Goal: Task Accomplishment & Management: Manage account settings

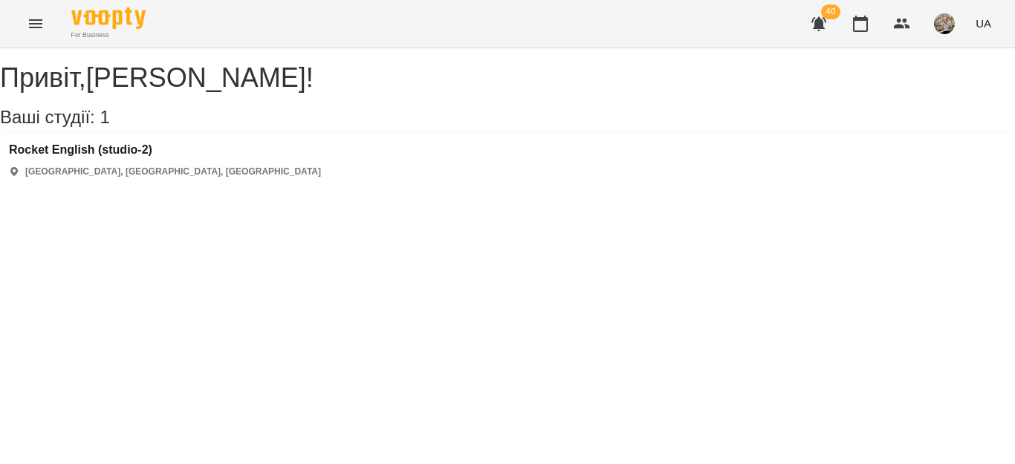
drag, startPoint x: 851, startPoint y: 27, endPoint x: 847, endPoint y: 161, distance: 134.6
click at [851, 27] on button "button" at bounding box center [861, 24] width 36 height 36
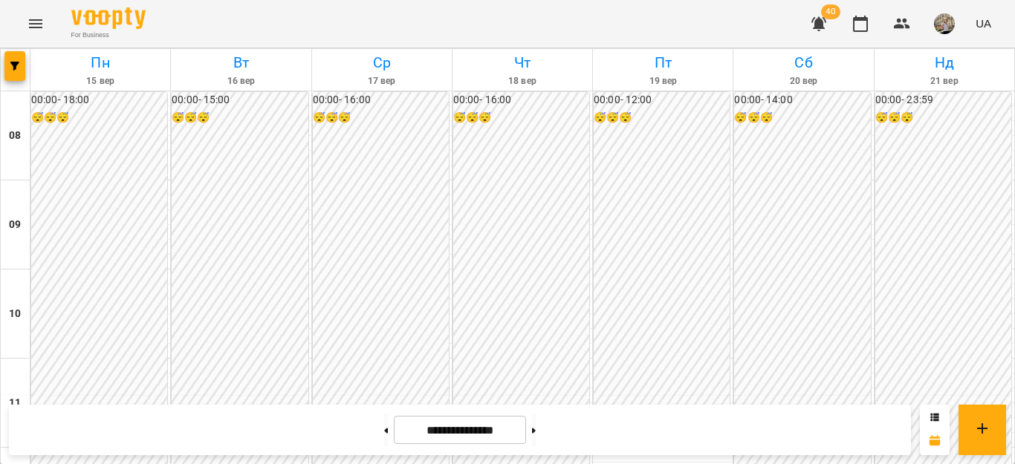
scroll to position [507, 0]
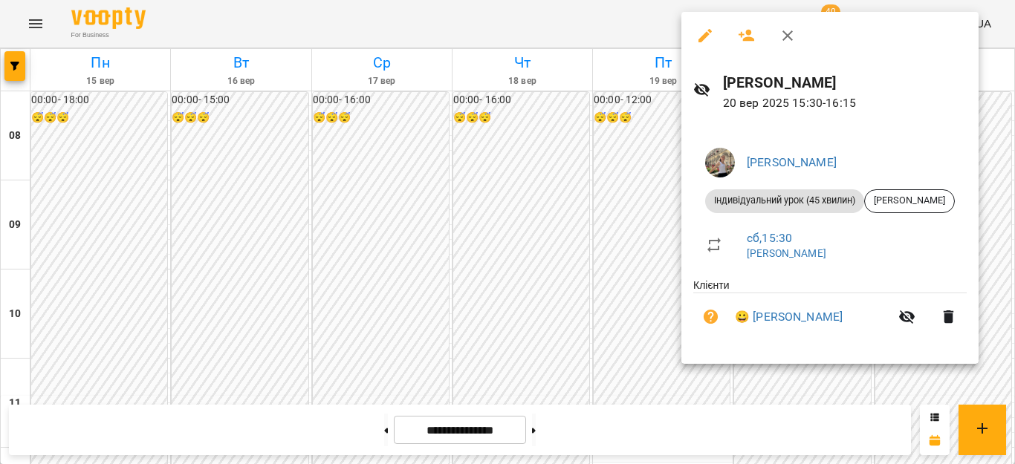
click at [598, 134] on div at bounding box center [507, 232] width 1015 height 464
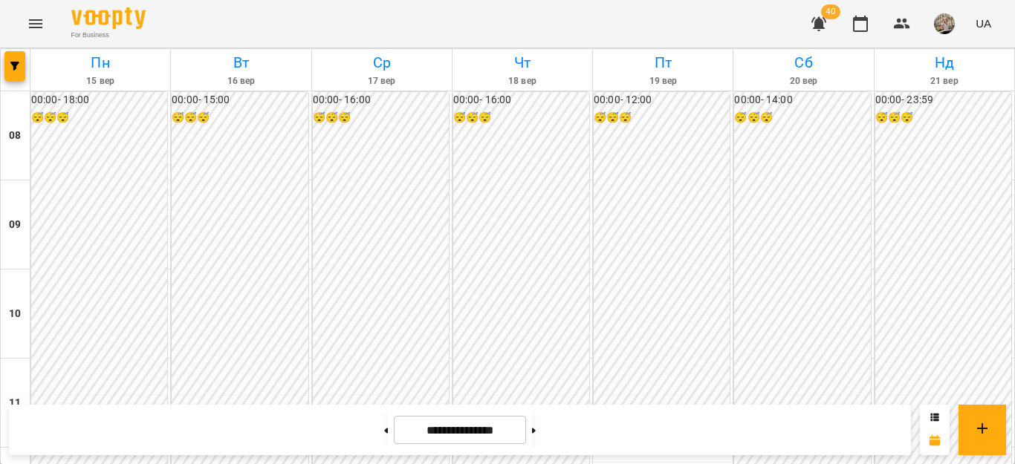
scroll to position [659, 0]
click at [536, 428] on button at bounding box center [534, 430] width 4 height 33
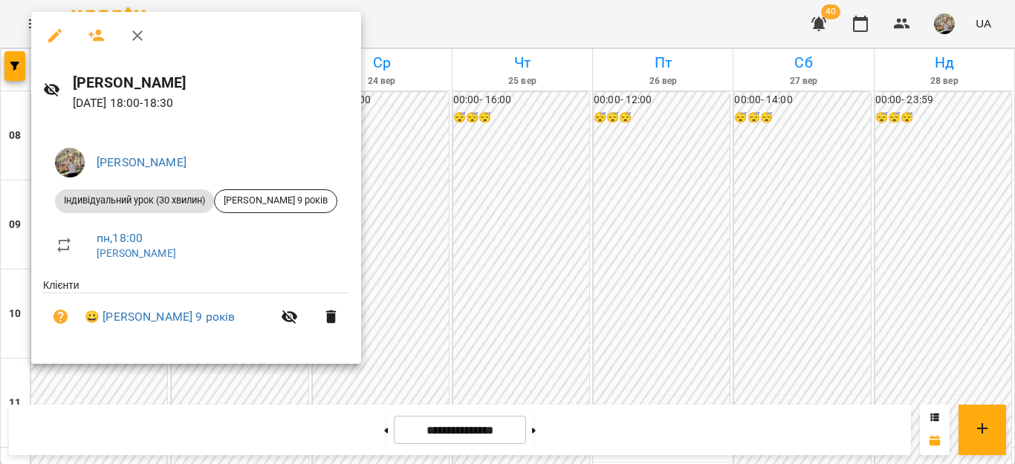
click at [409, 248] on div at bounding box center [507, 232] width 1015 height 464
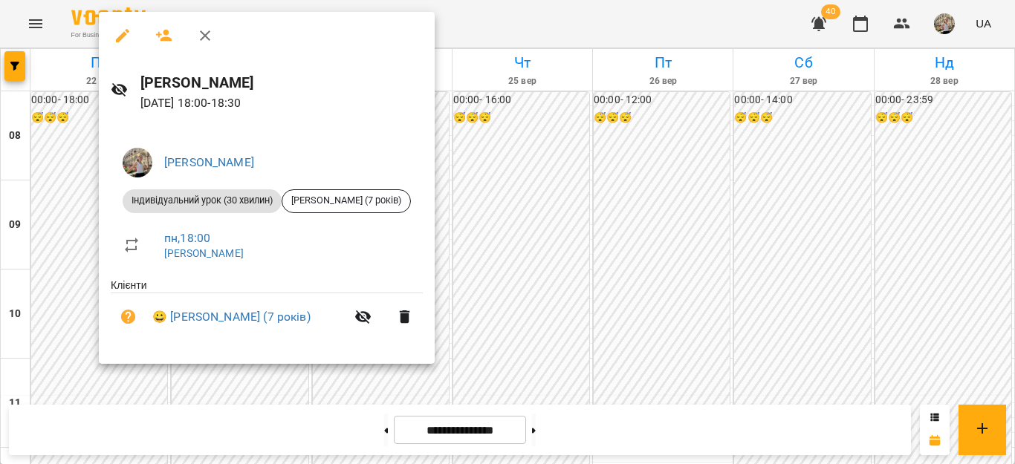
click at [492, 239] on div at bounding box center [507, 232] width 1015 height 464
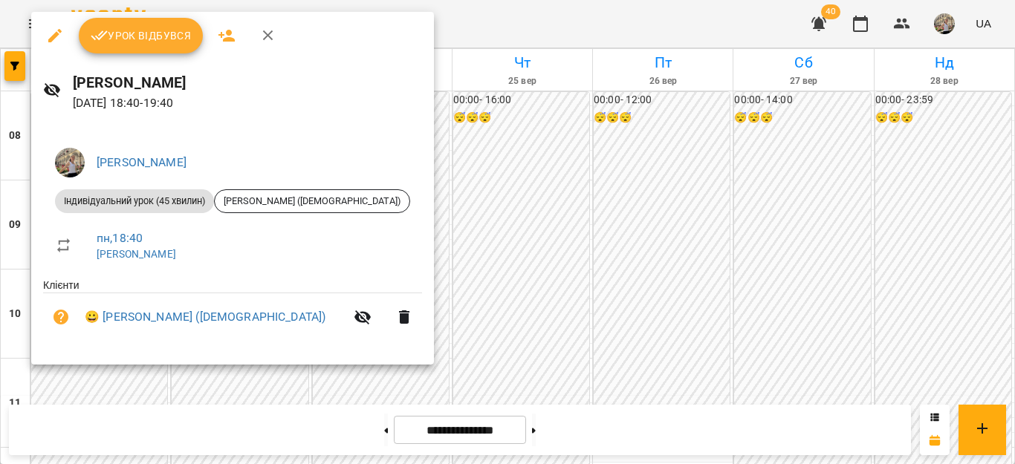
click at [543, 247] on div at bounding box center [507, 232] width 1015 height 464
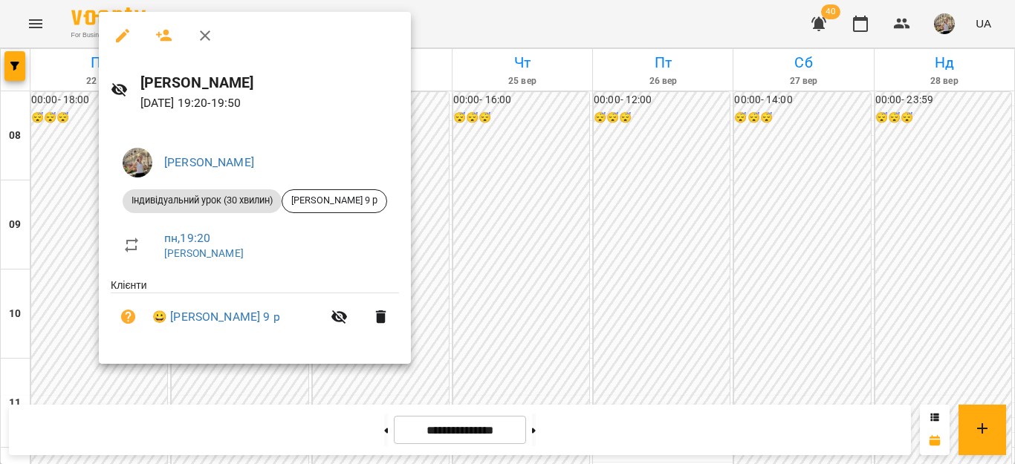
click at [124, 269] on li "пн , 19:20 [PERSON_NAME]" at bounding box center [255, 245] width 288 height 53
click at [503, 266] on div at bounding box center [507, 232] width 1015 height 464
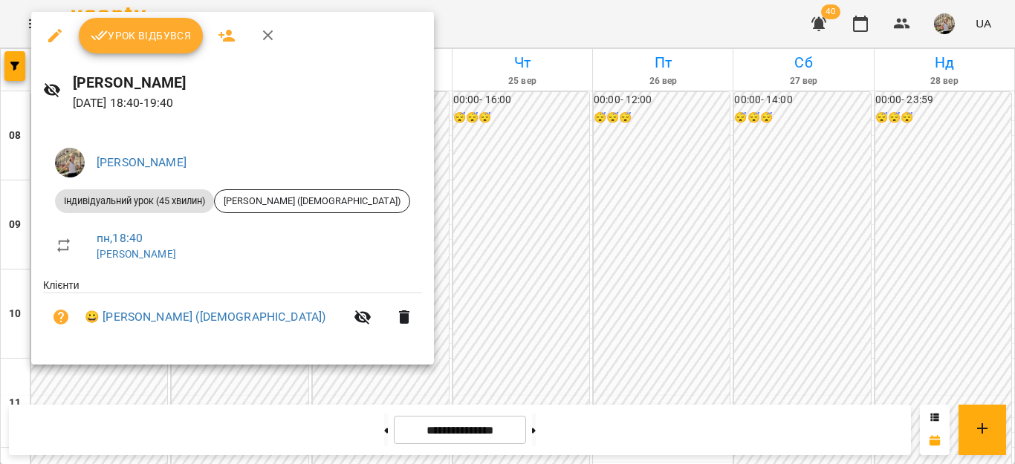
click at [477, 223] on div at bounding box center [507, 232] width 1015 height 464
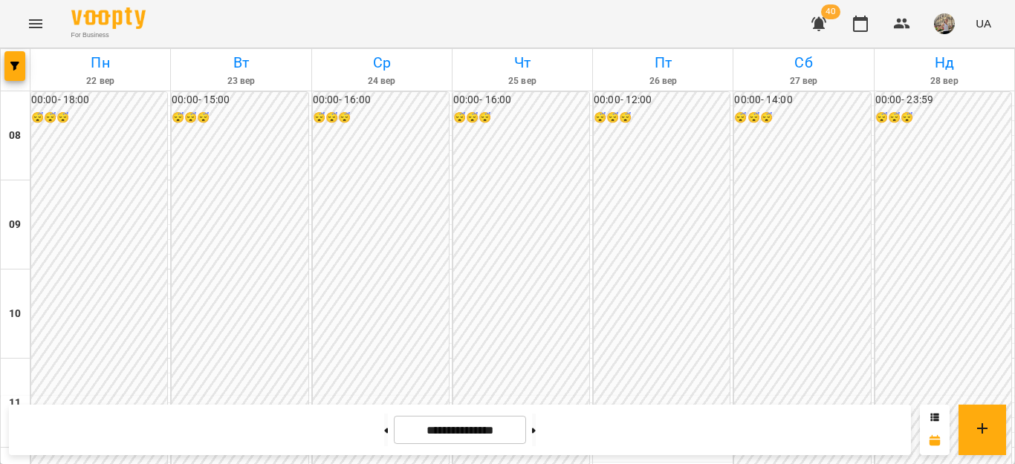
scroll to position [604, 0]
click at [384, 425] on button at bounding box center [386, 430] width 4 height 33
type input "**********"
click at [815, 17] on icon "button" at bounding box center [819, 24] width 18 height 18
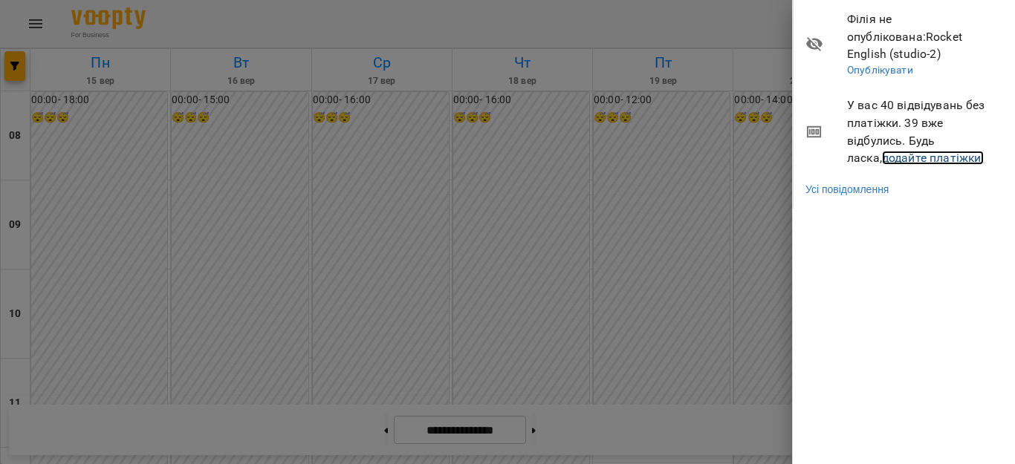
click at [910, 151] on link "додайте платіжки!" at bounding box center [933, 158] width 103 height 14
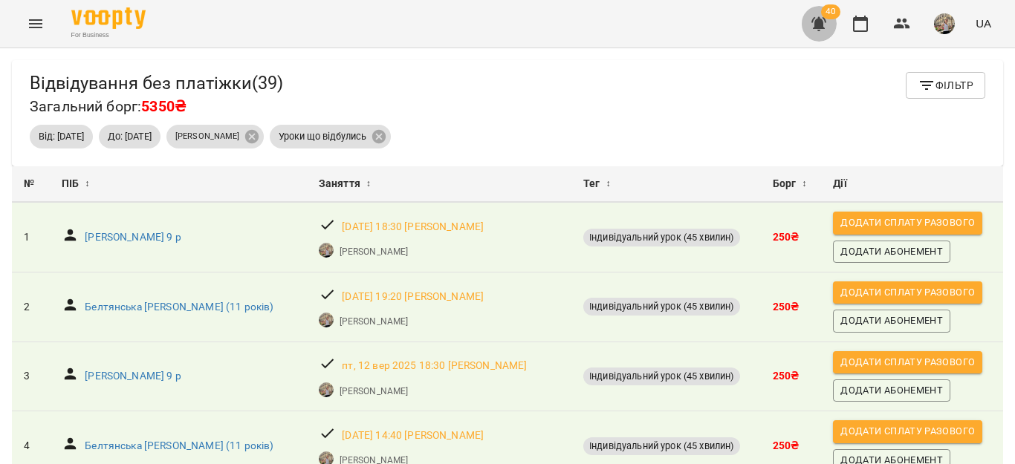
click at [821, 32] on icon "button" at bounding box center [819, 24] width 18 height 18
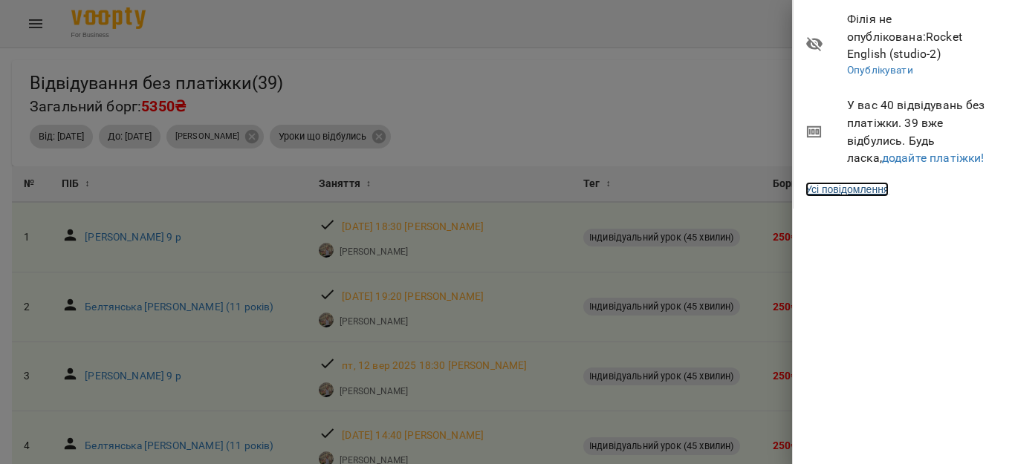
drag, startPoint x: 840, startPoint y: 172, endPoint x: 793, endPoint y: 139, distance: 58.1
click at [840, 182] on link "Усі повідомлення" at bounding box center [846, 189] width 83 height 15
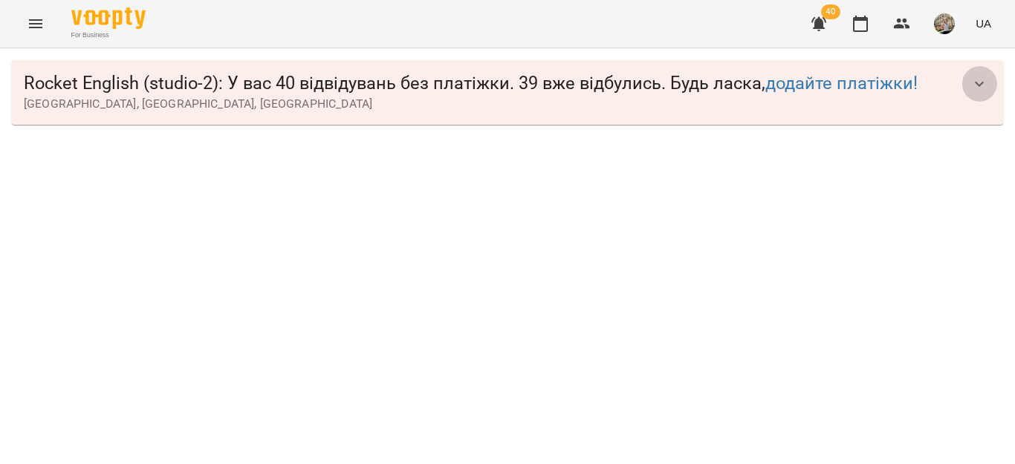
click at [988, 88] on button "button" at bounding box center [979, 84] width 36 height 36
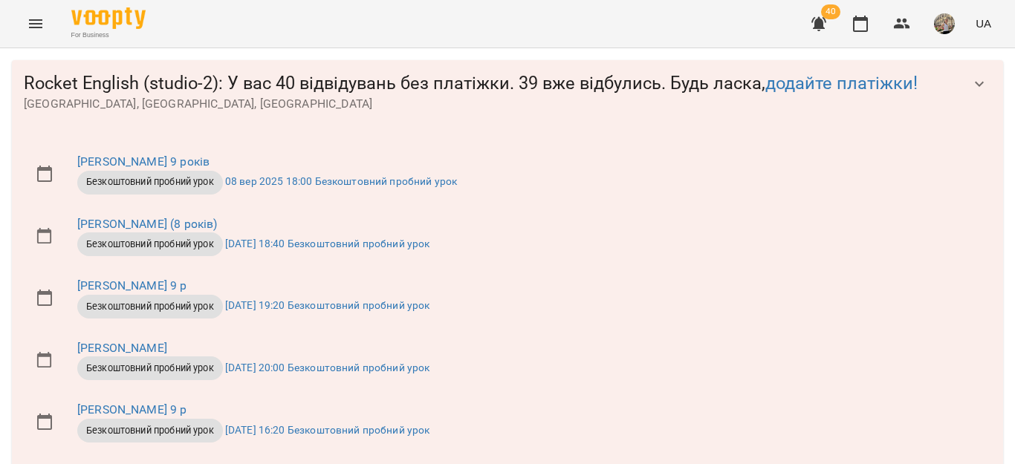
scroll to position [507, 0]
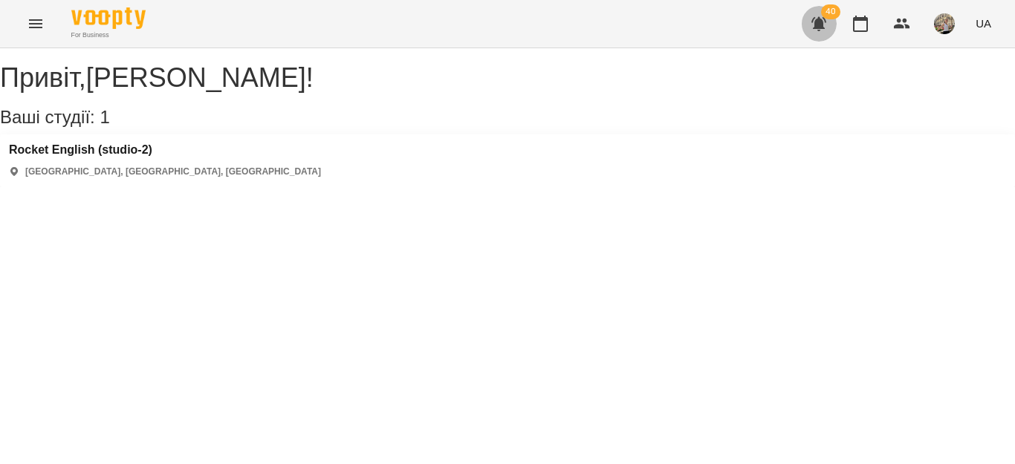
click at [820, 25] on icon "button" at bounding box center [818, 24] width 15 height 14
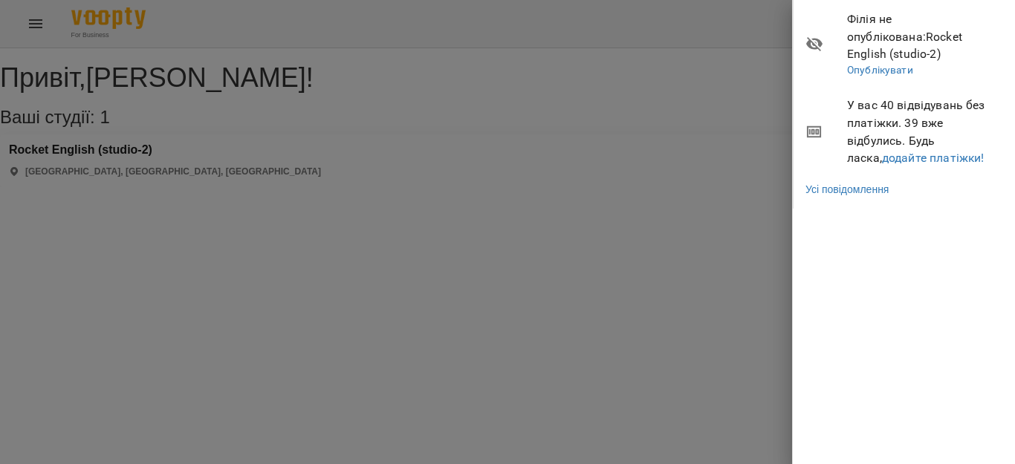
click at [674, 316] on div at bounding box center [507, 232] width 1015 height 464
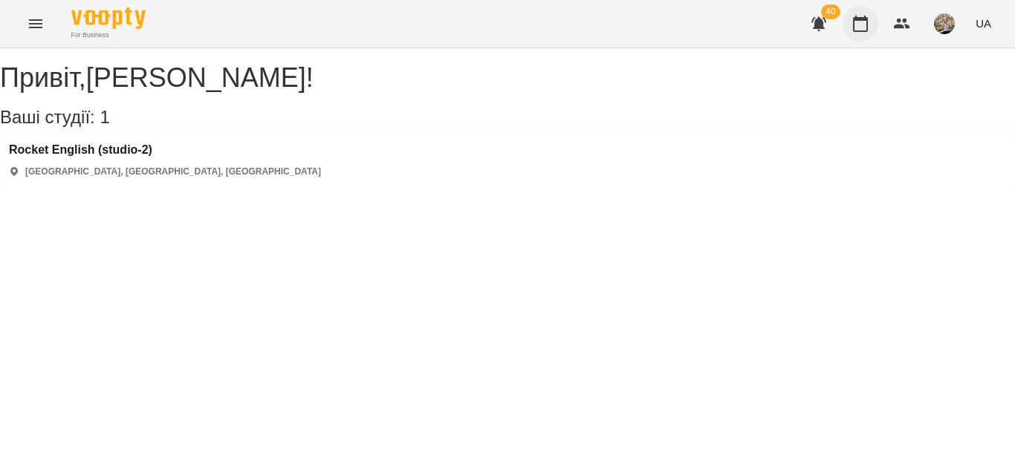
click at [855, 30] on icon "button" at bounding box center [860, 24] width 15 height 16
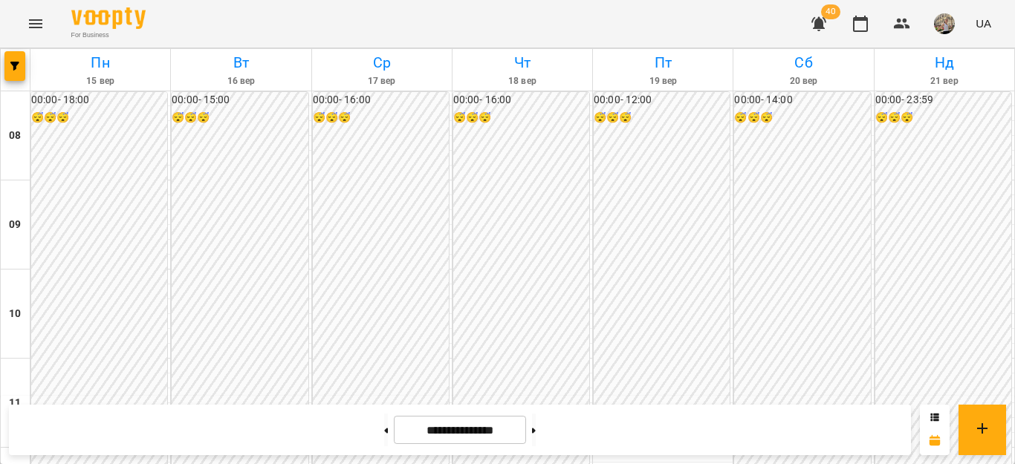
scroll to position [557, 0]
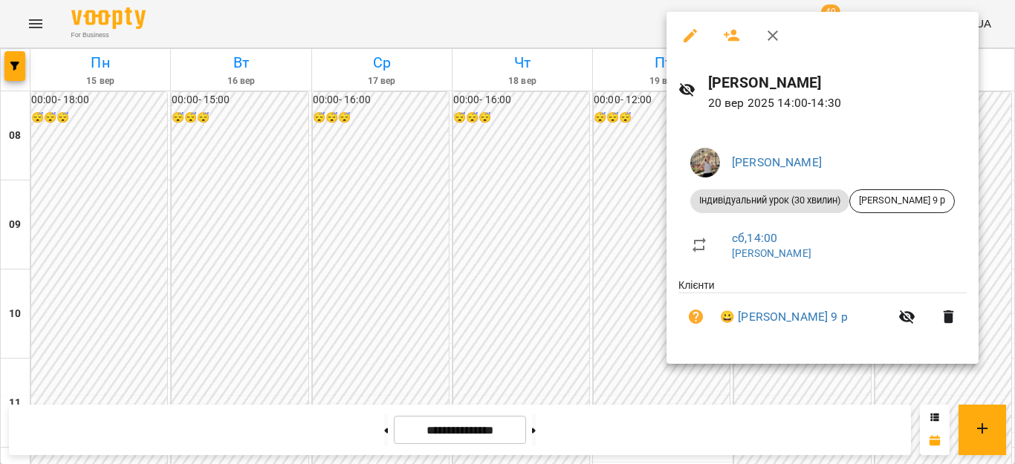
click at [614, 259] on div at bounding box center [507, 232] width 1015 height 464
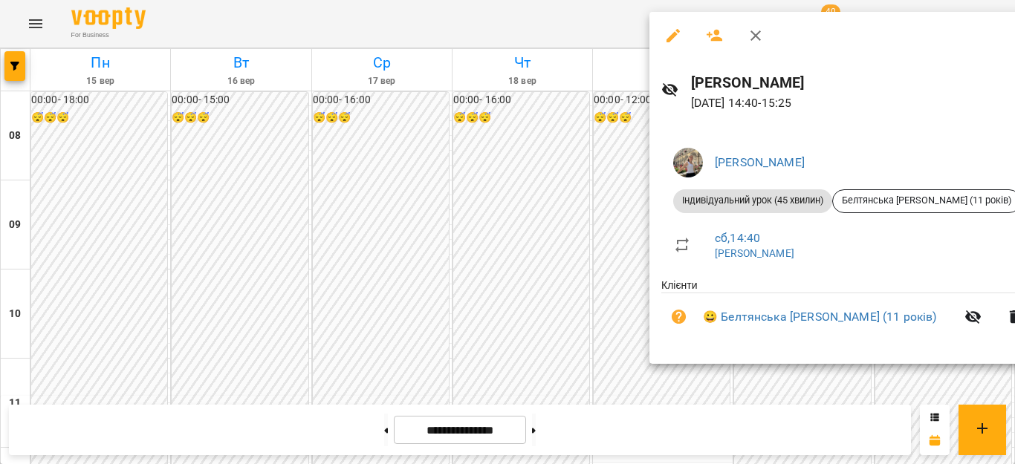
click at [571, 217] on div at bounding box center [507, 232] width 1015 height 464
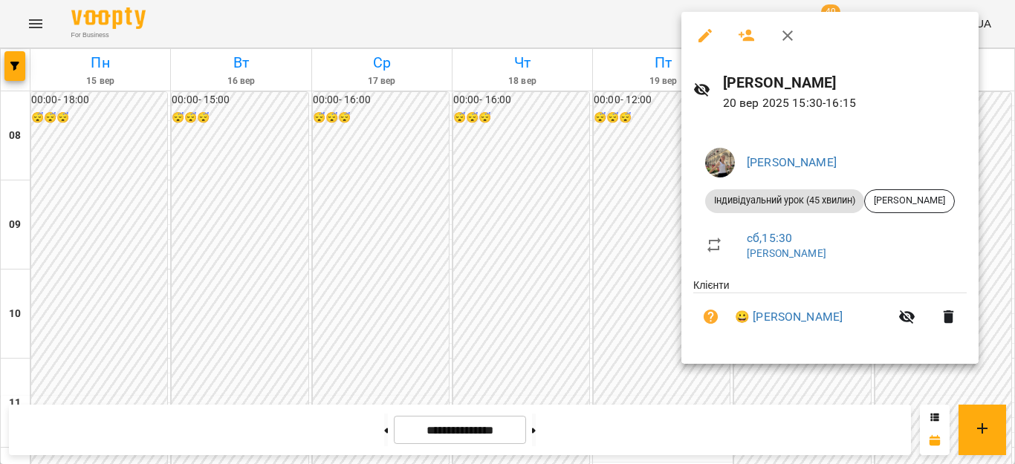
click at [557, 204] on div at bounding box center [507, 232] width 1015 height 464
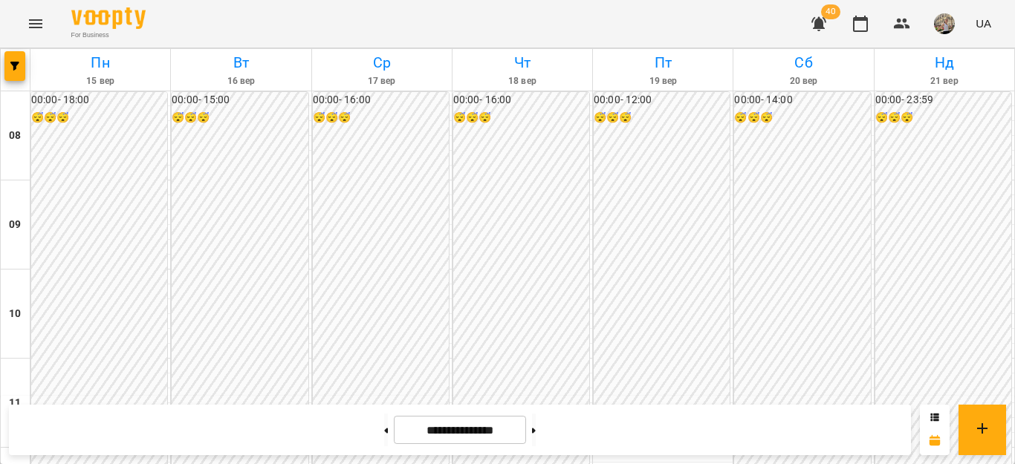
scroll to position [466, 0]
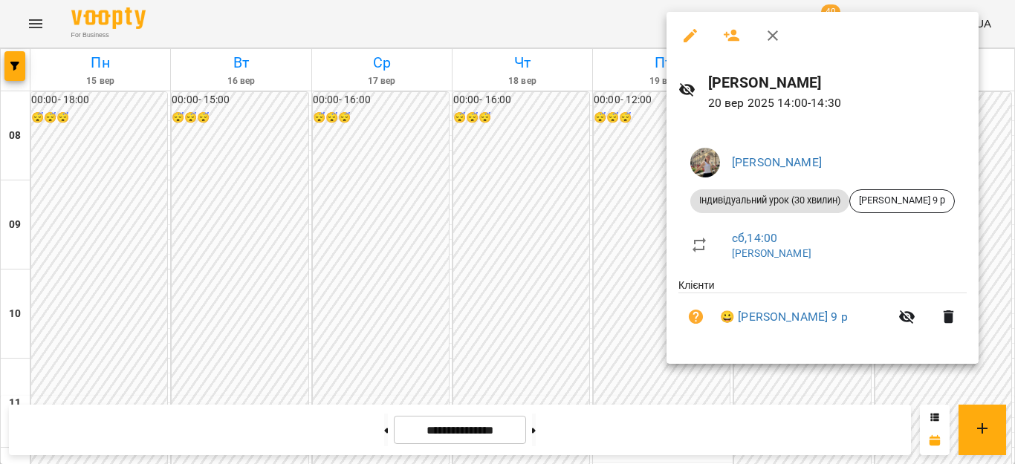
click at [564, 271] on div at bounding box center [507, 232] width 1015 height 464
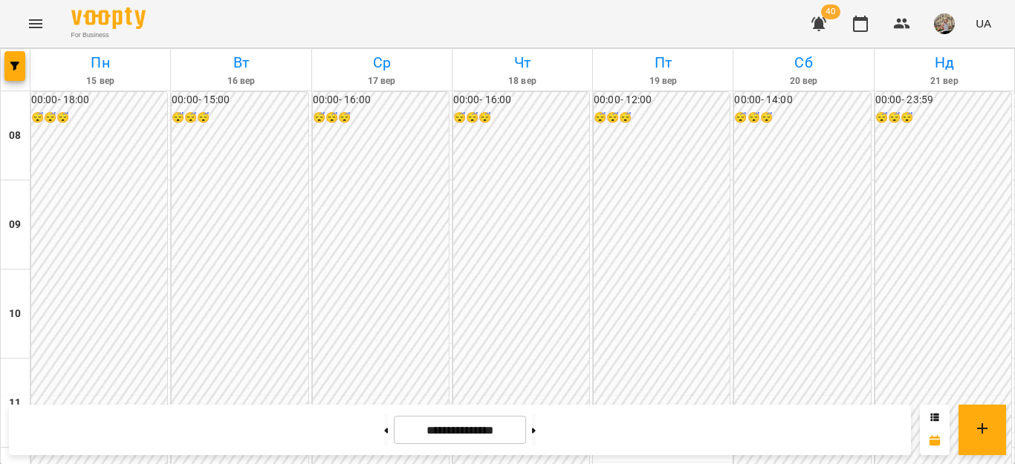
scroll to position [155, 0]
click at [827, 33] on button "button" at bounding box center [819, 24] width 36 height 36
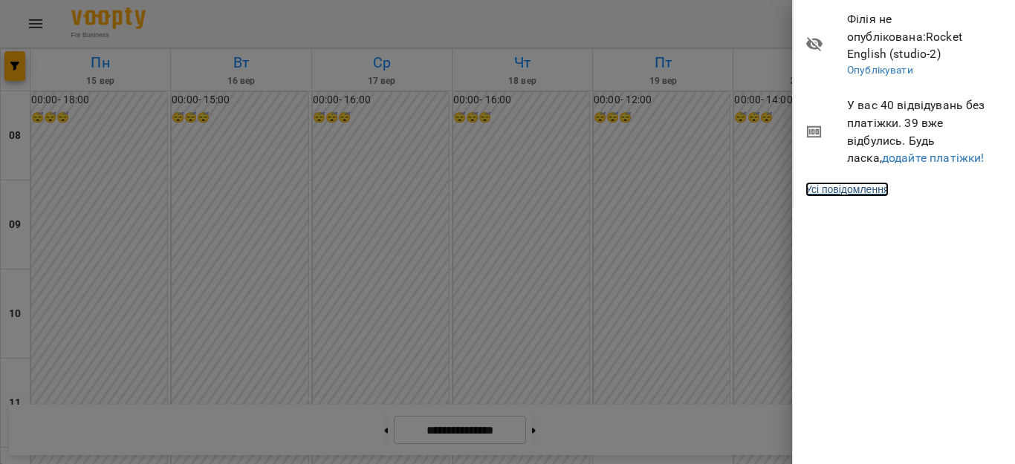
click at [871, 182] on link "Усі повідомлення" at bounding box center [846, 189] width 83 height 15
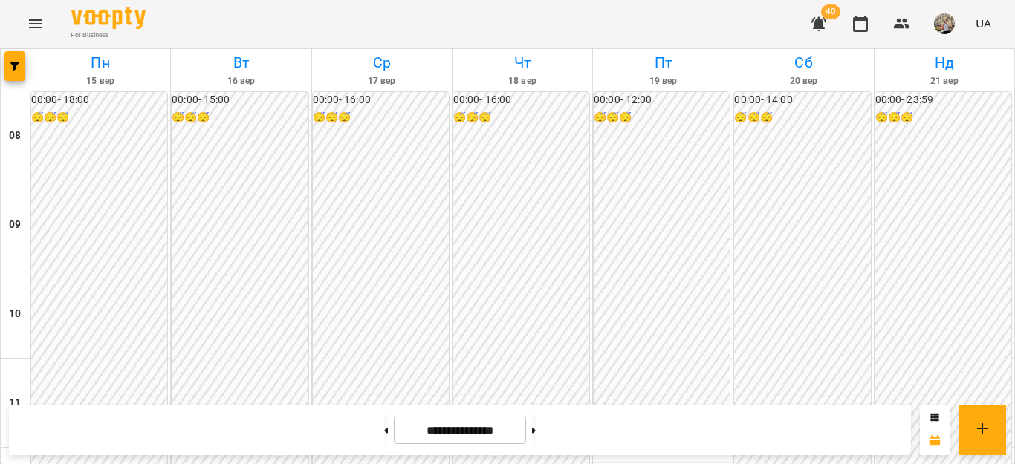
scroll to position [714, 0]
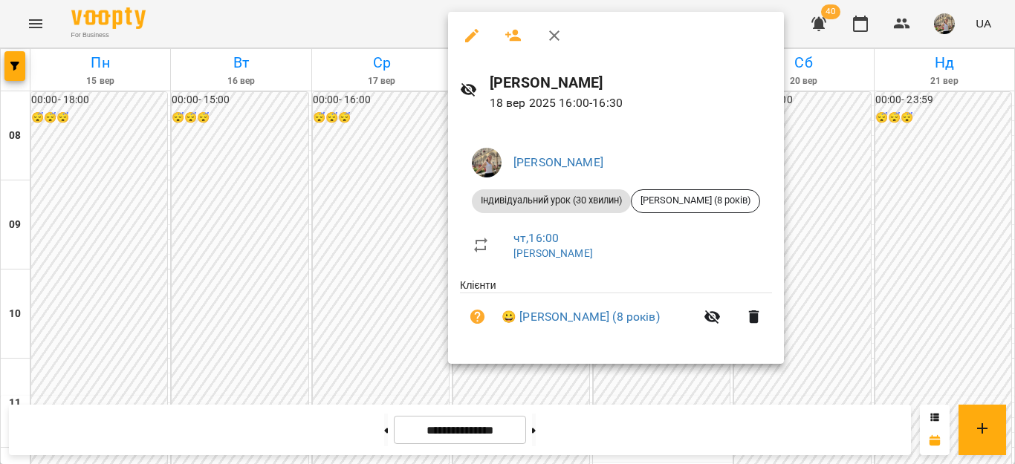
click at [364, 117] on div at bounding box center [507, 232] width 1015 height 464
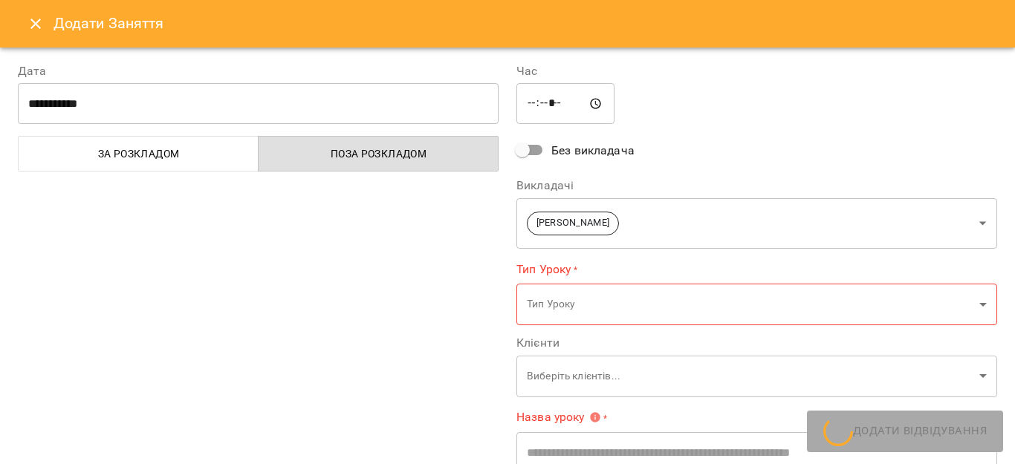
type input "**********"
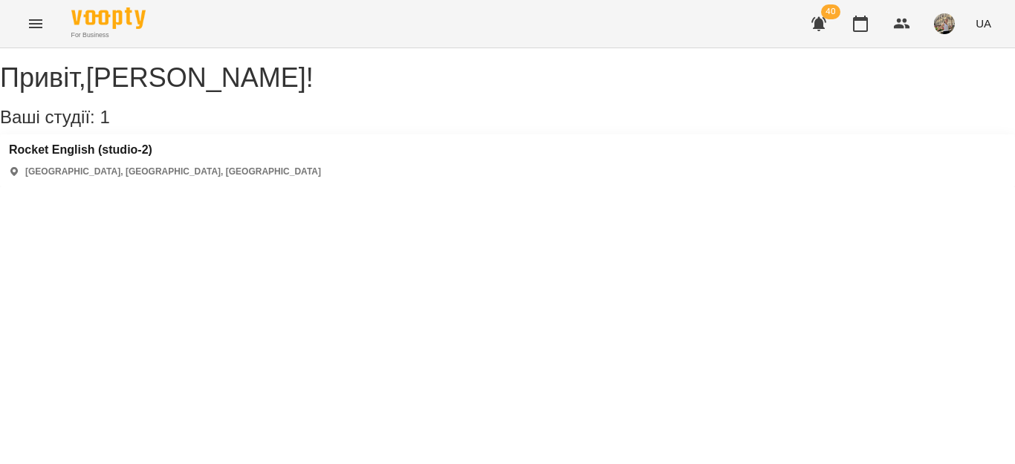
drag, startPoint x: 870, startPoint y: 17, endPoint x: 886, endPoint y: 49, distance: 35.6
click at [869, 19] on button "button" at bounding box center [861, 24] width 36 height 36
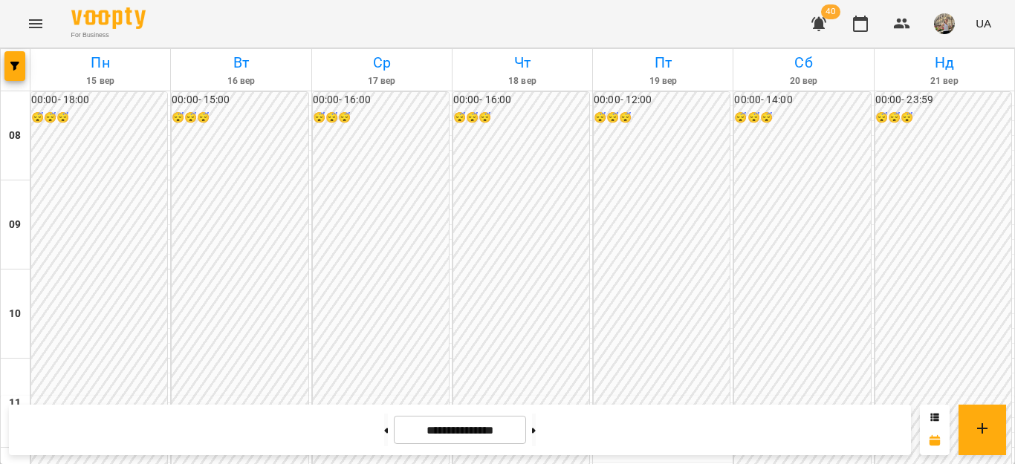
scroll to position [678, 0]
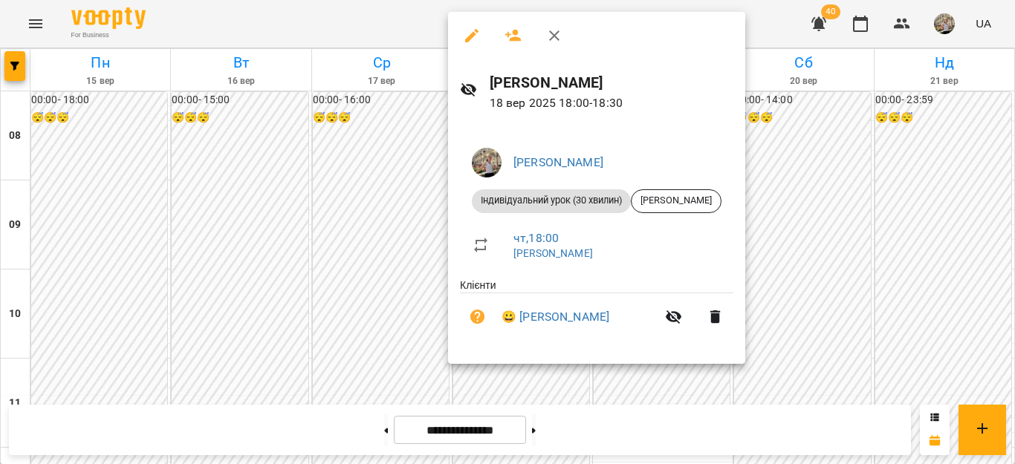
click at [808, 284] on div at bounding box center [507, 232] width 1015 height 464
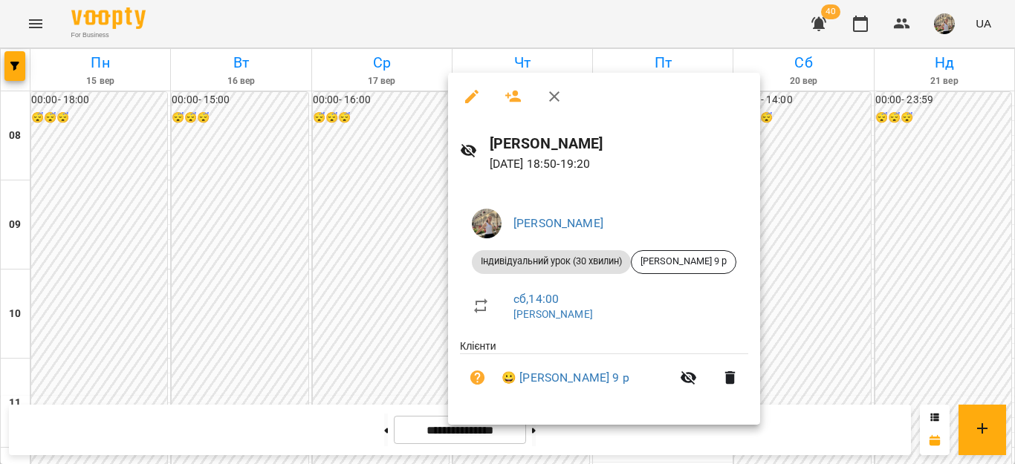
click at [916, 262] on div at bounding box center [507, 232] width 1015 height 464
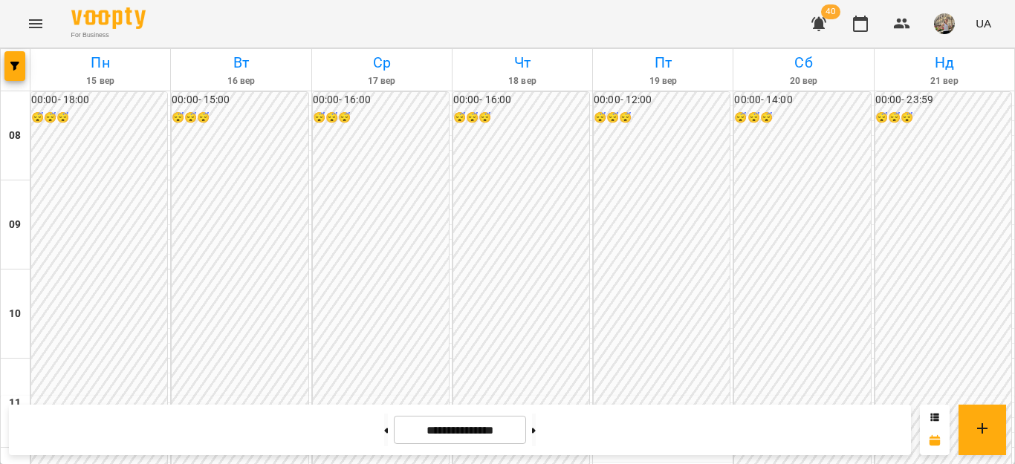
scroll to position [701, 0]
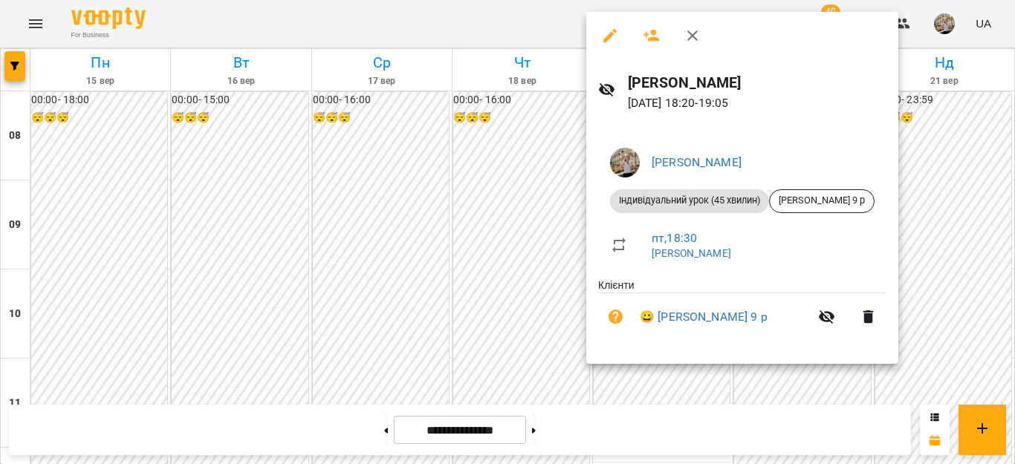
click at [979, 249] on div at bounding box center [507, 232] width 1015 height 464
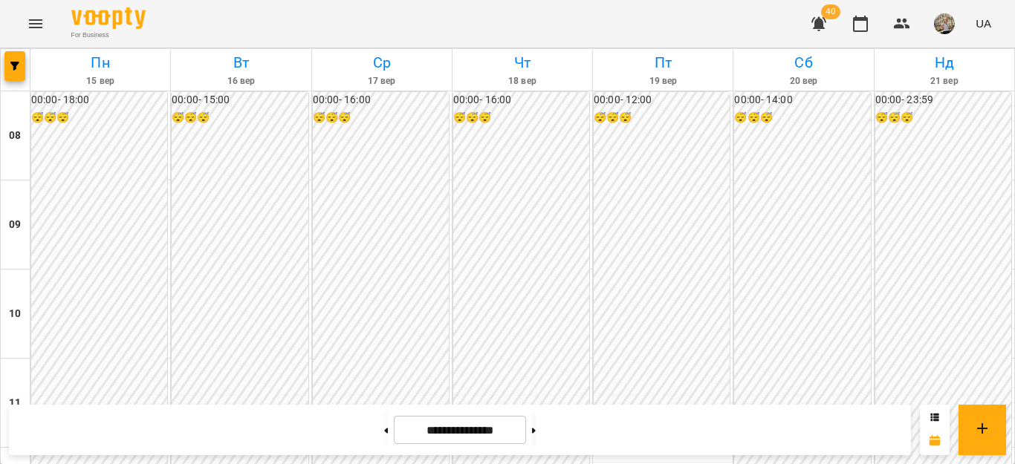
scroll to position [532, 0]
